Goal: Entertainment & Leisure: Consume media (video, audio)

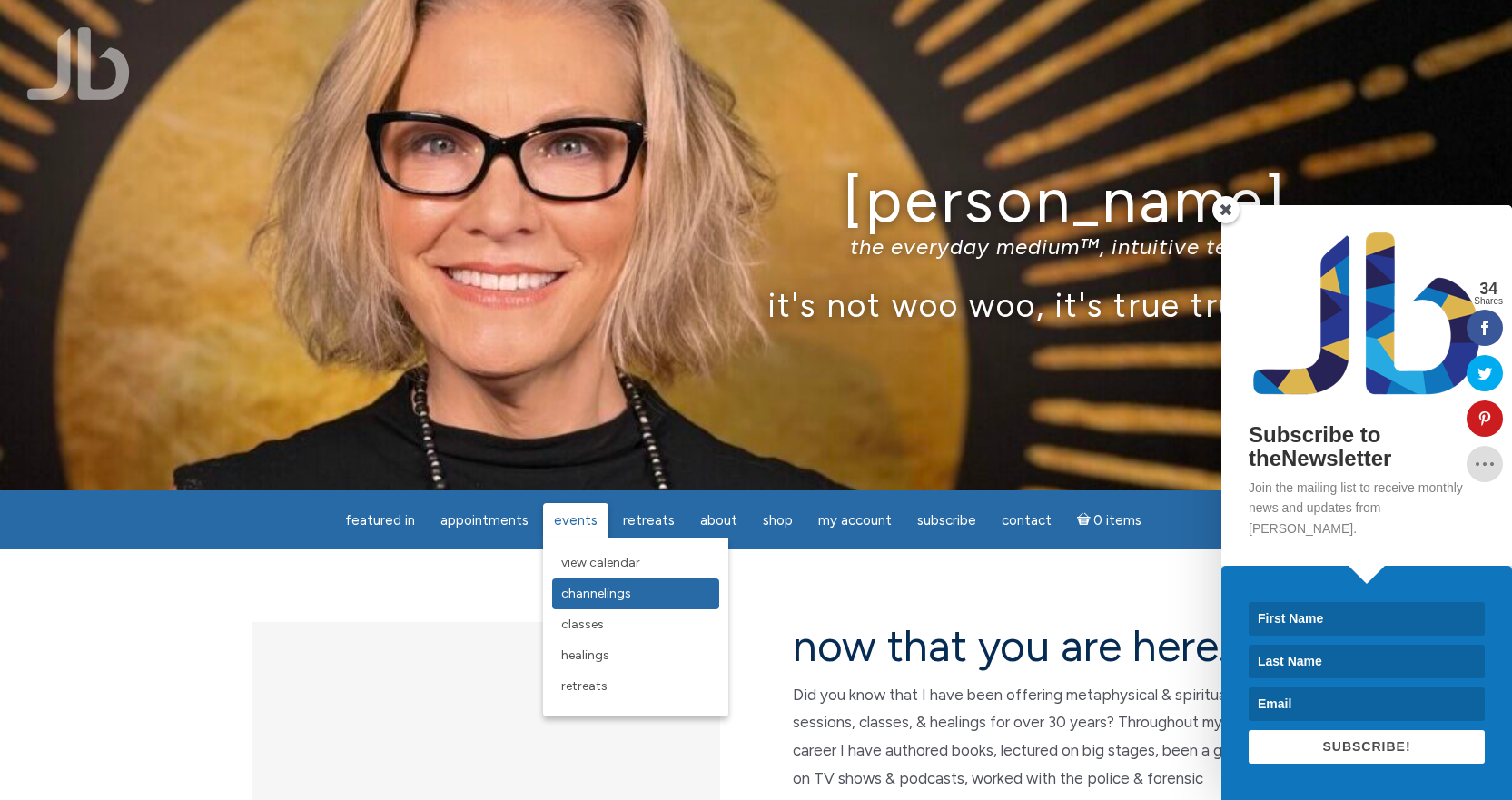
click at [623, 598] on span "Channelings" at bounding box center [596, 594] width 70 height 16
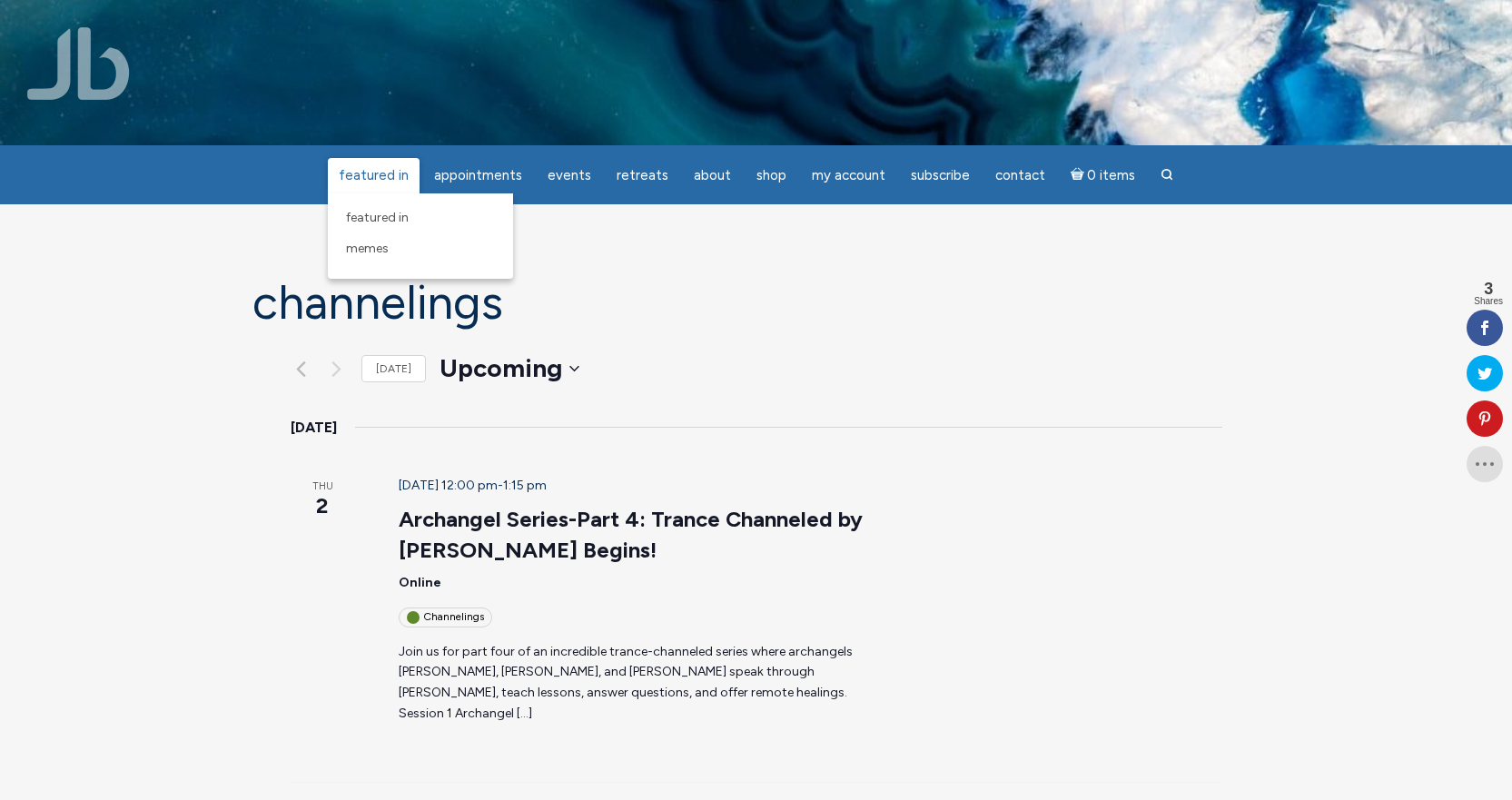
click at [365, 182] on span "featured in" at bounding box center [374, 175] width 70 height 17
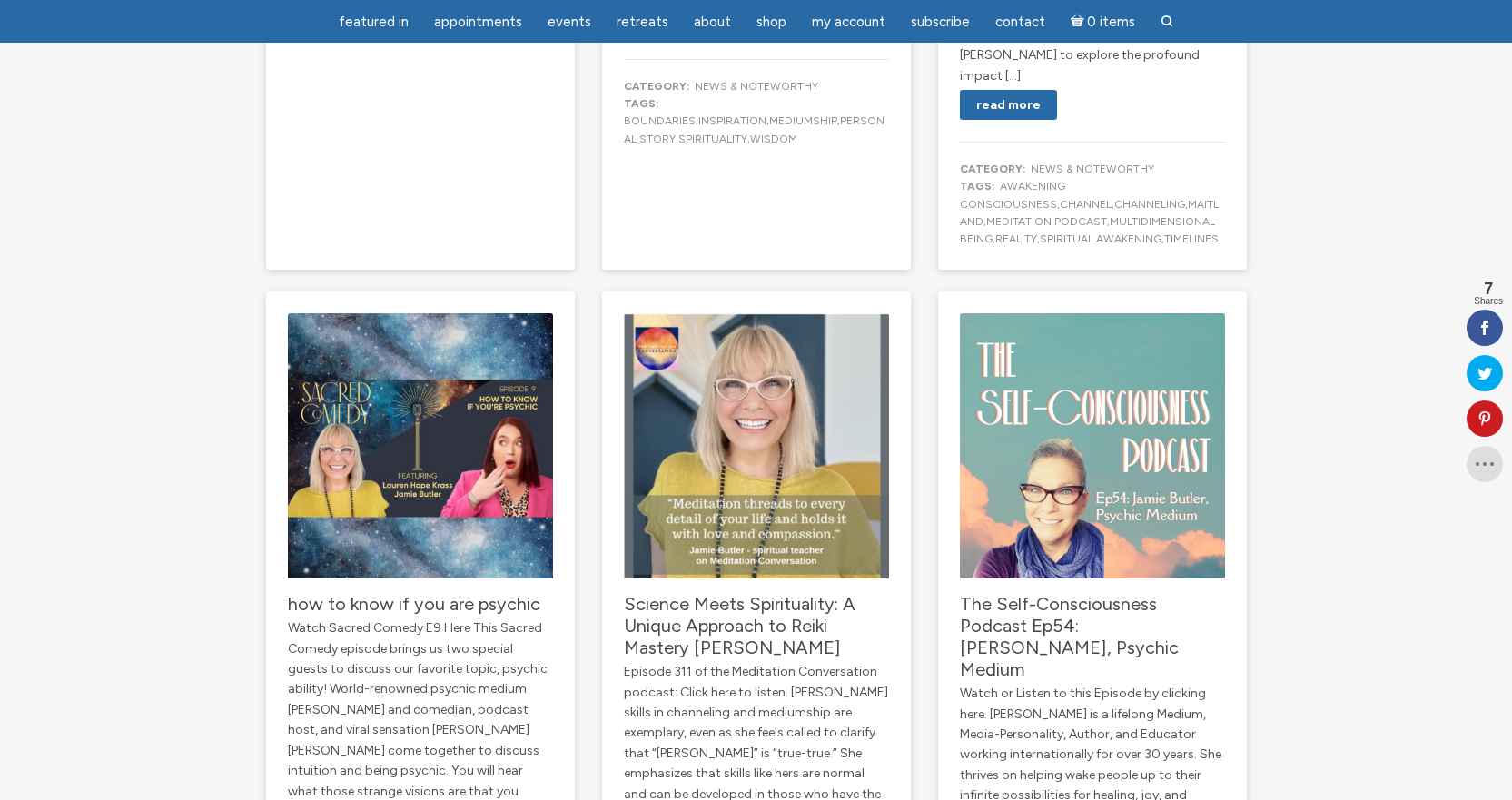
scroll to position [1937, 0]
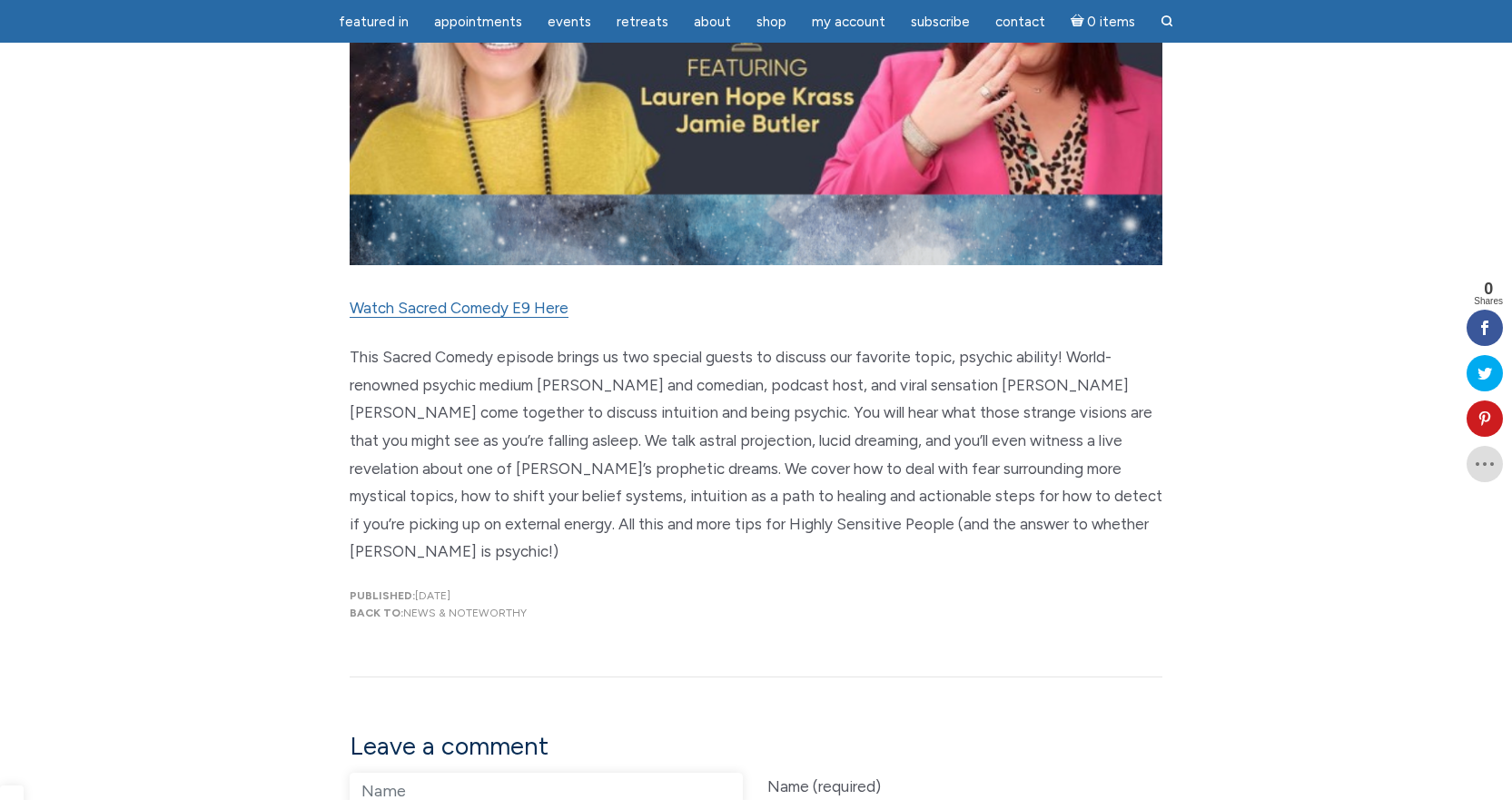
scroll to position [606, 0]
click at [501, 307] on link "Watch Sacred Comedy E9 Here" at bounding box center [458, 307] width 218 height 19
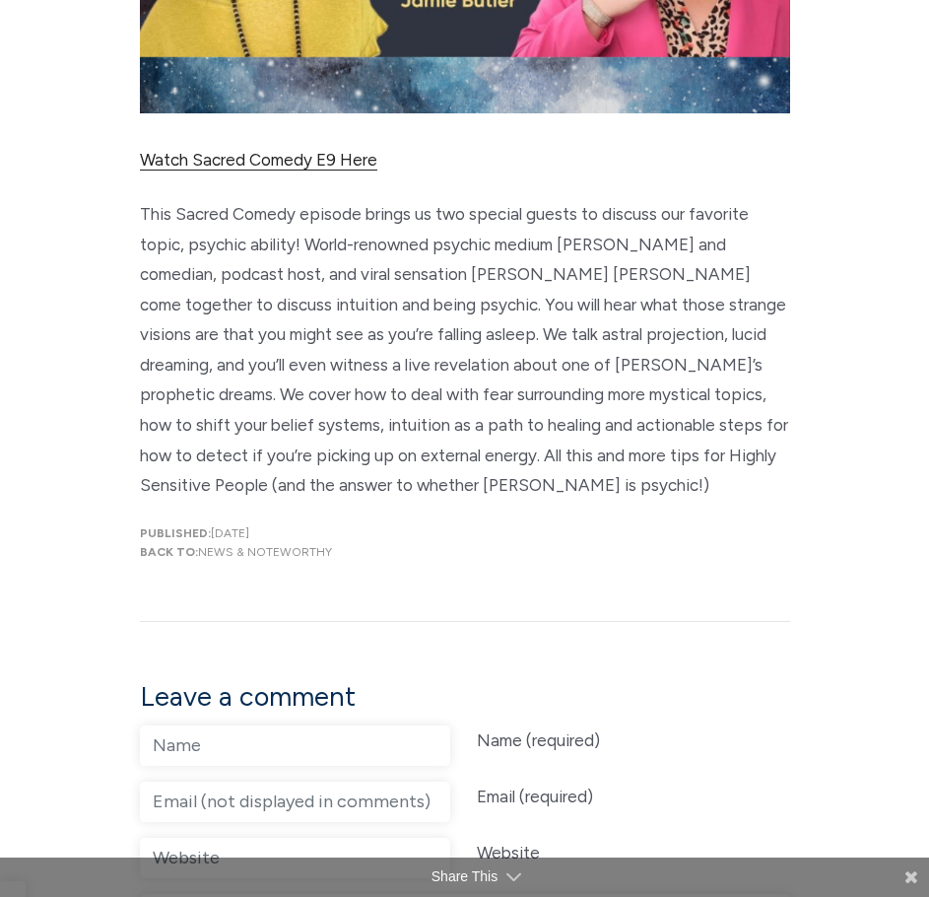
scroll to position [233, 0]
